Goal: Find contact information: Find contact information

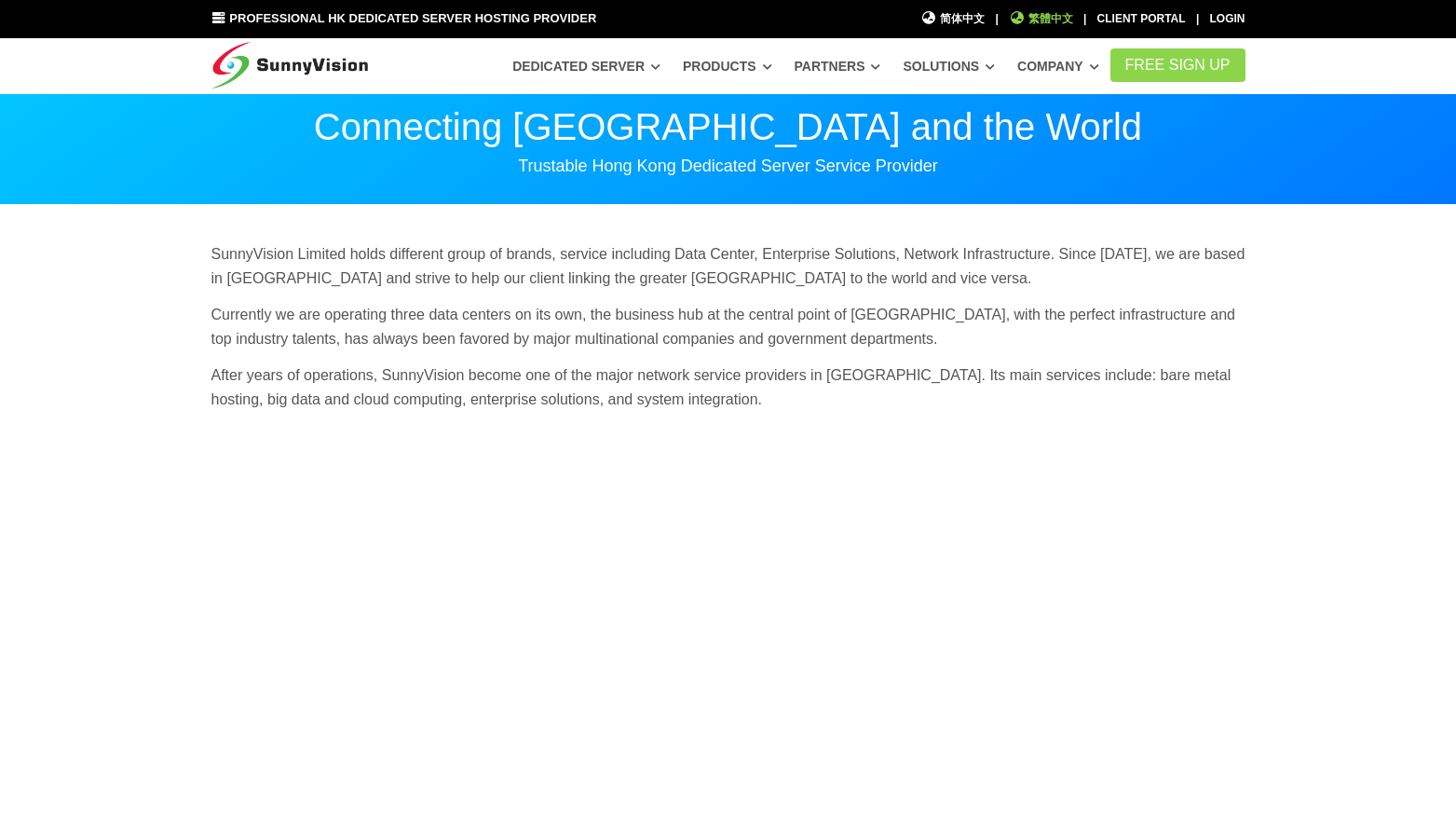
click at [1043, 15] on span "繁體中文" at bounding box center [1041, 19] width 65 height 17
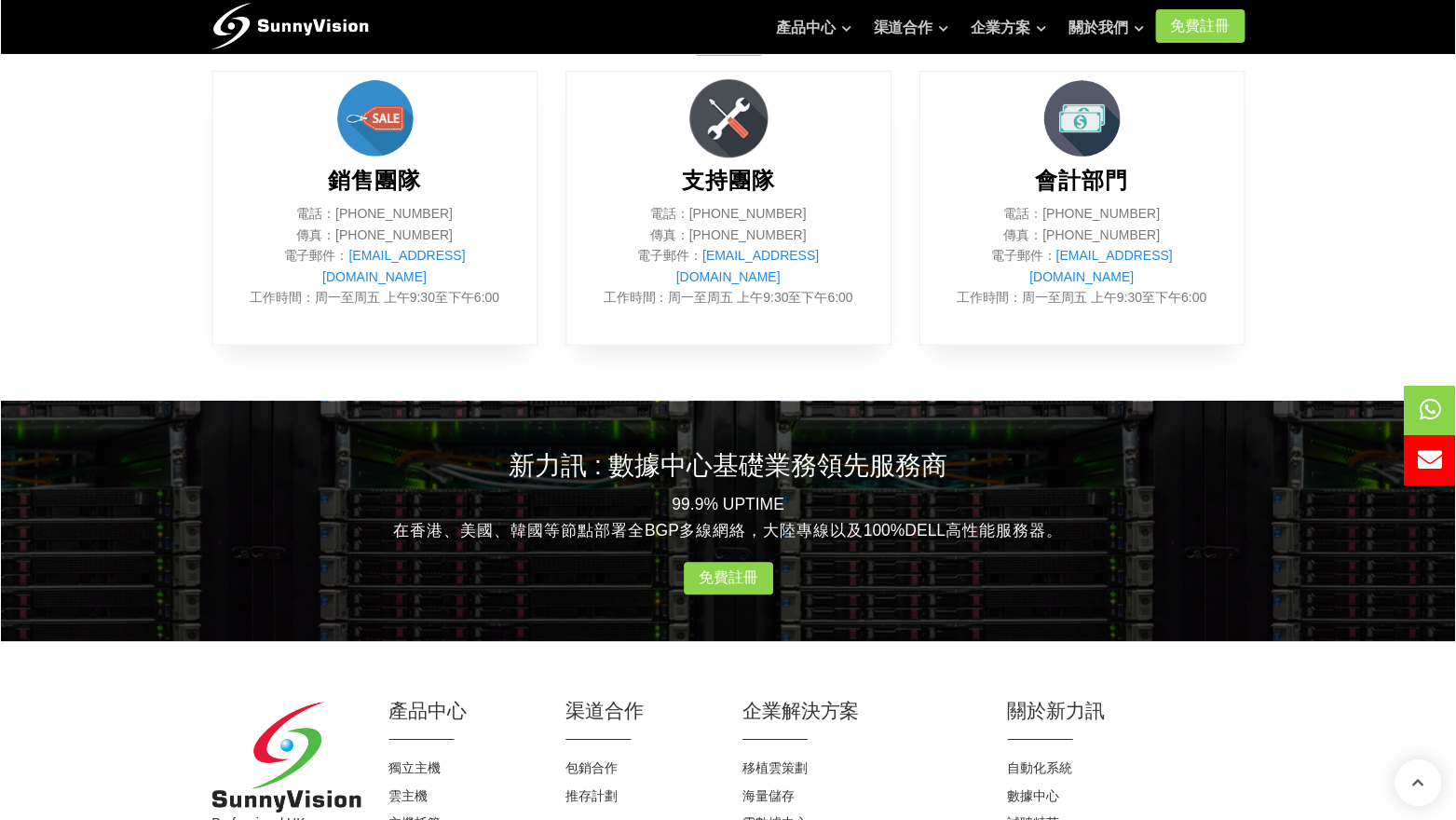
scroll to position [729, 0]
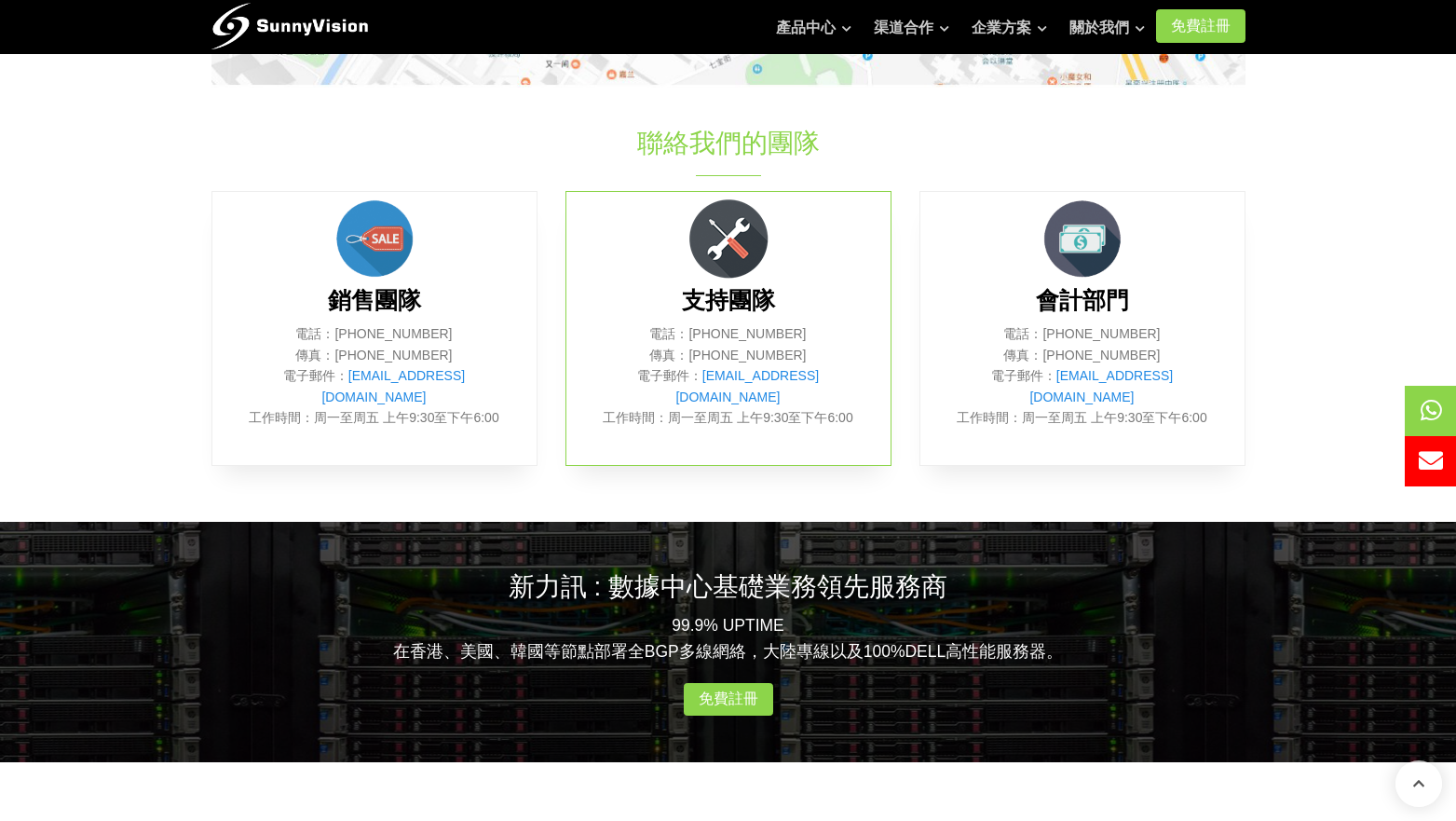
drag, startPoint x: 733, startPoint y: 335, endPoint x: 800, endPoint y: 337, distance: 67.0
click at [800, 337] on p "電話：[PHONE_NUMBER] 傳真：[PHONE_NUMBER] 電子郵件： [EMAIL_ADDRESS][DOMAIN_NAME] 工作時間：周一至…" at bounding box center [728, 375] width 268 height 104
copy p "2802 0308"
